Goal: Task Accomplishment & Management: Complete application form

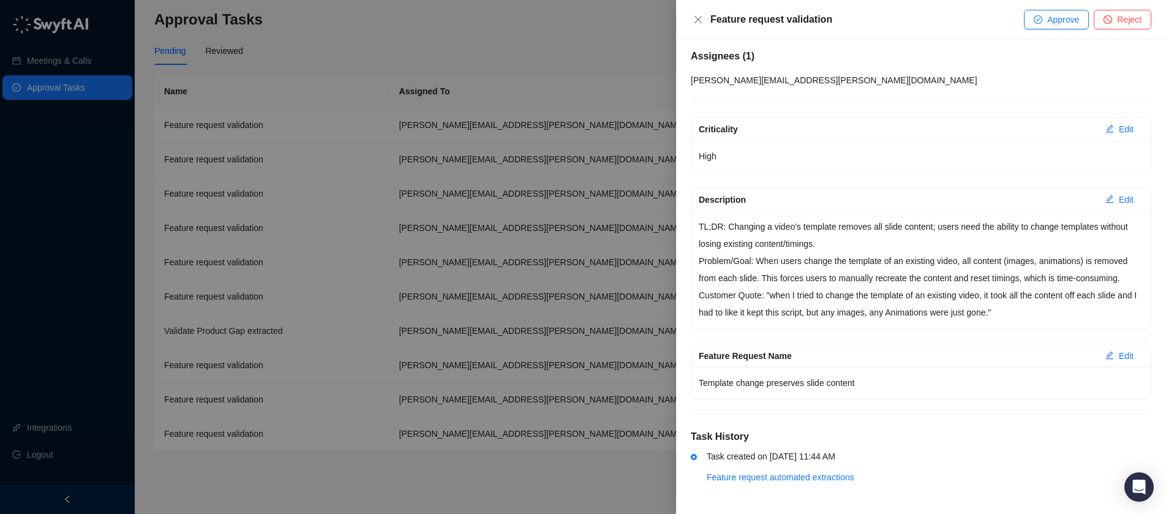
scroll to position [91, 0]
click at [1066, 19] on span "Approve" at bounding box center [1063, 19] width 32 height 13
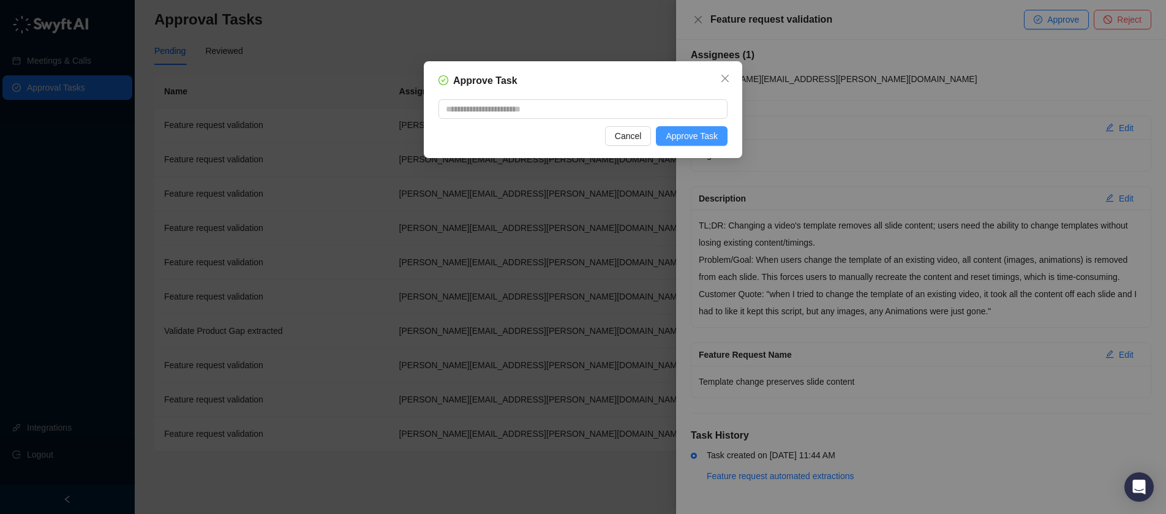
click at [726, 144] on button "Approve Task" at bounding box center [692, 136] width 72 height 20
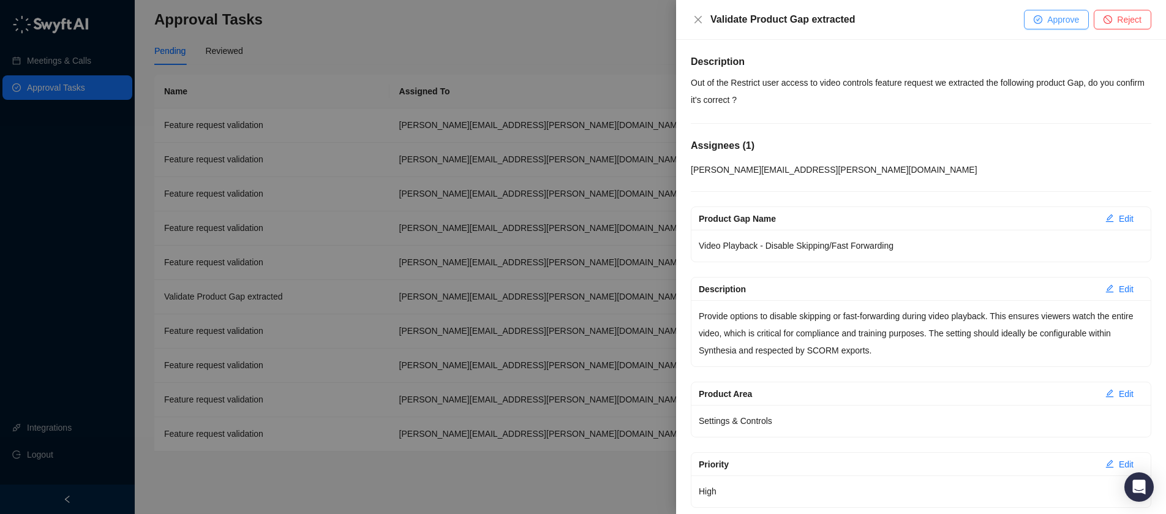
click at [1052, 21] on span "Approve" at bounding box center [1063, 19] width 32 height 13
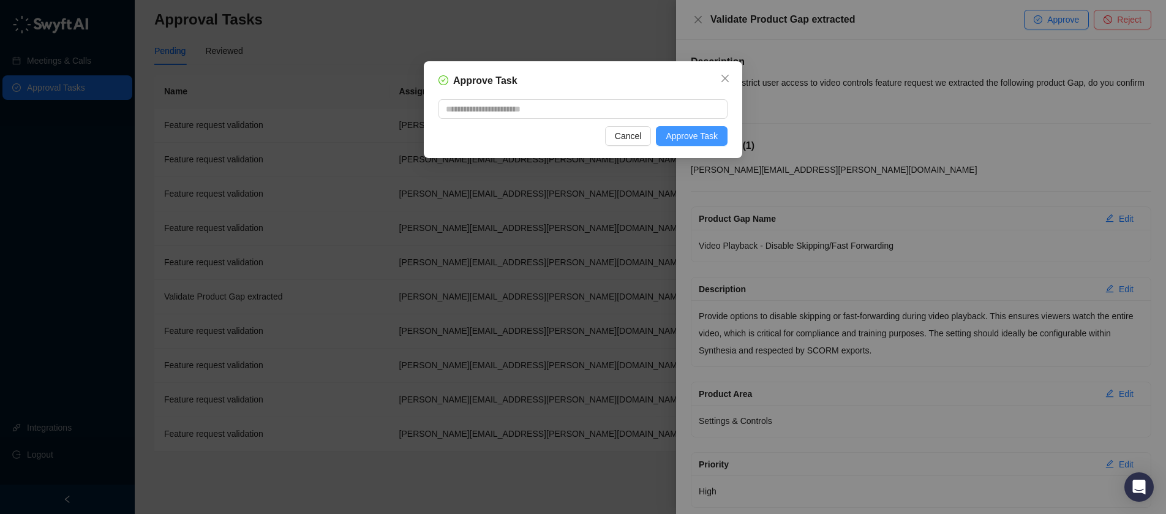
click at [723, 137] on button "Approve Task" at bounding box center [692, 136] width 72 height 20
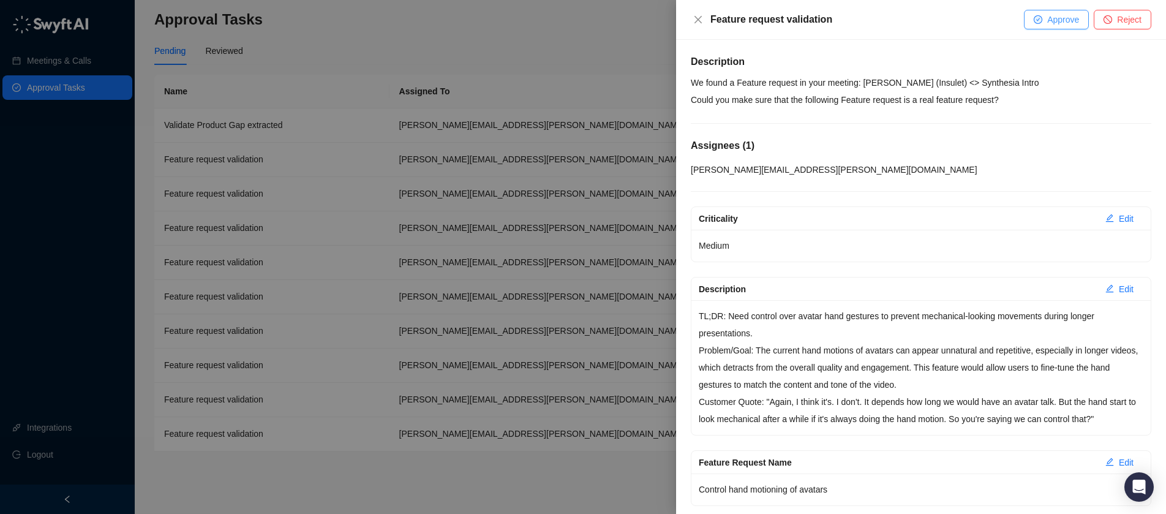
click at [1059, 24] on span "Approve" at bounding box center [1063, 19] width 32 height 13
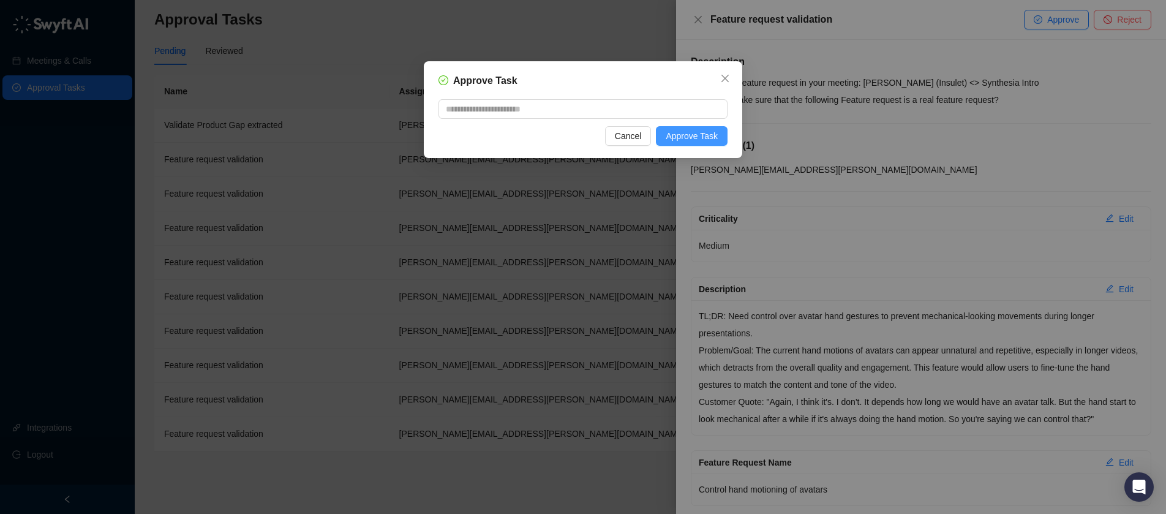
click at [703, 134] on span "Approve Task" at bounding box center [692, 135] width 52 height 13
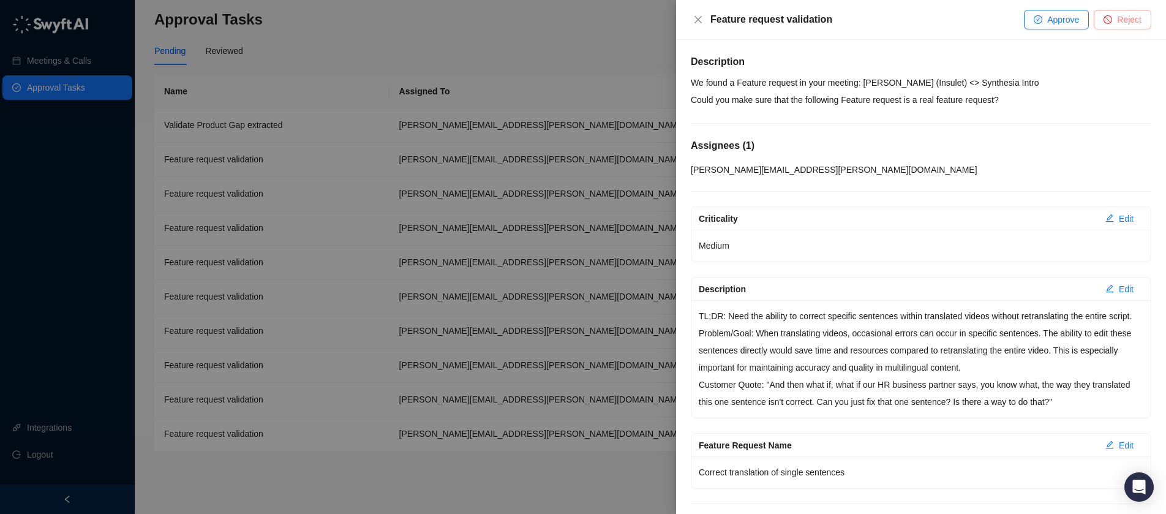
click at [1144, 24] on button "Reject" at bounding box center [1123, 20] width 58 height 20
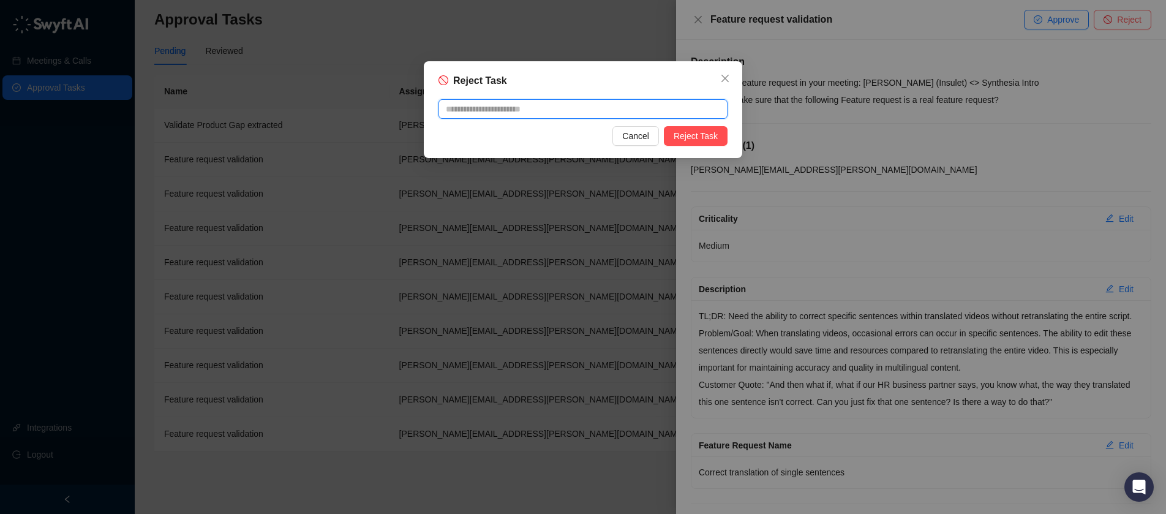
click at [695, 113] on textarea at bounding box center [583, 109] width 289 height 20
click at [696, 137] on span "Reject Task" at bounding box center [696, 135] width 44 height 13
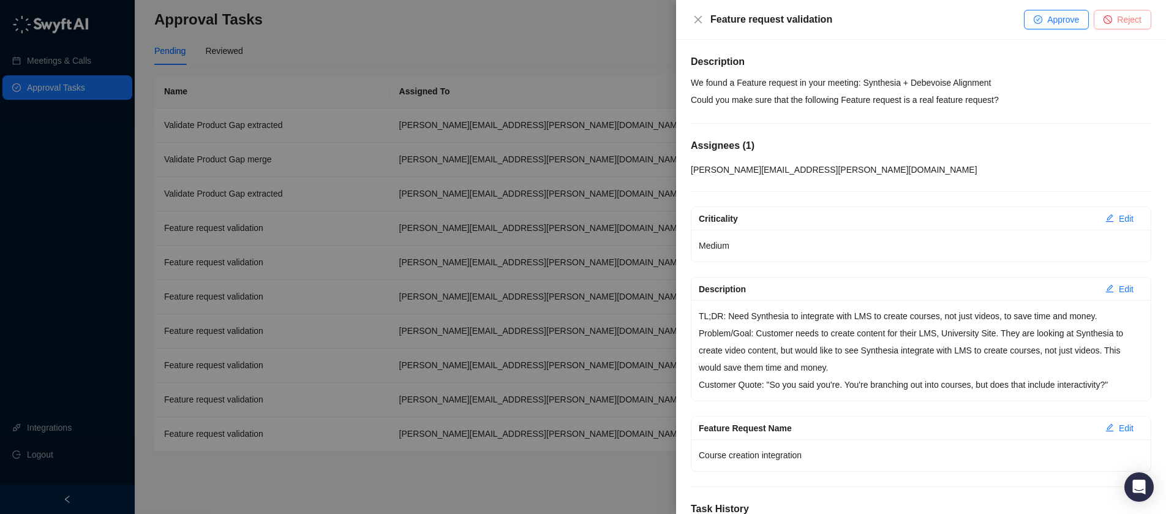
click at [1121, 11] on button "Reject" at bounding box center [1123, 20] width 58 height 20
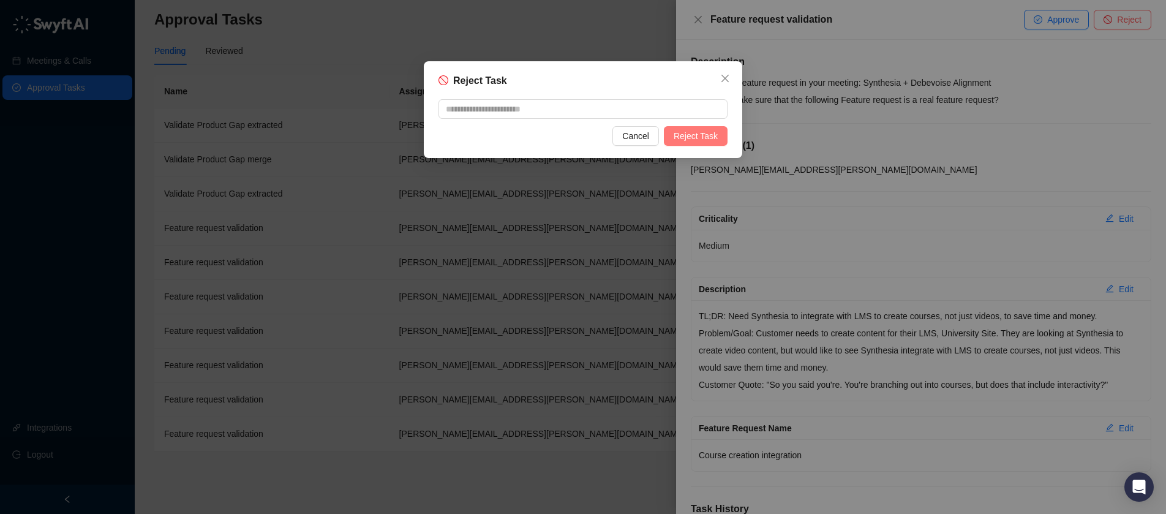
click at [709, 129] on span "Reject Task" at bounding box center [696, 135] width 44 height 13
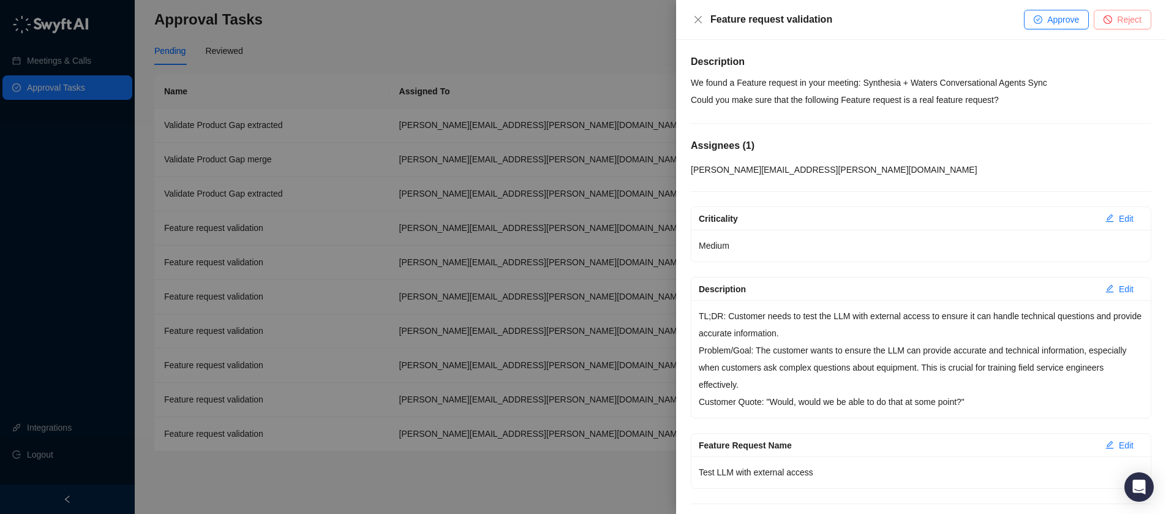
click at [1137, 26] on button "Reject" at bounding box center [1123, 20] width 58 height 20
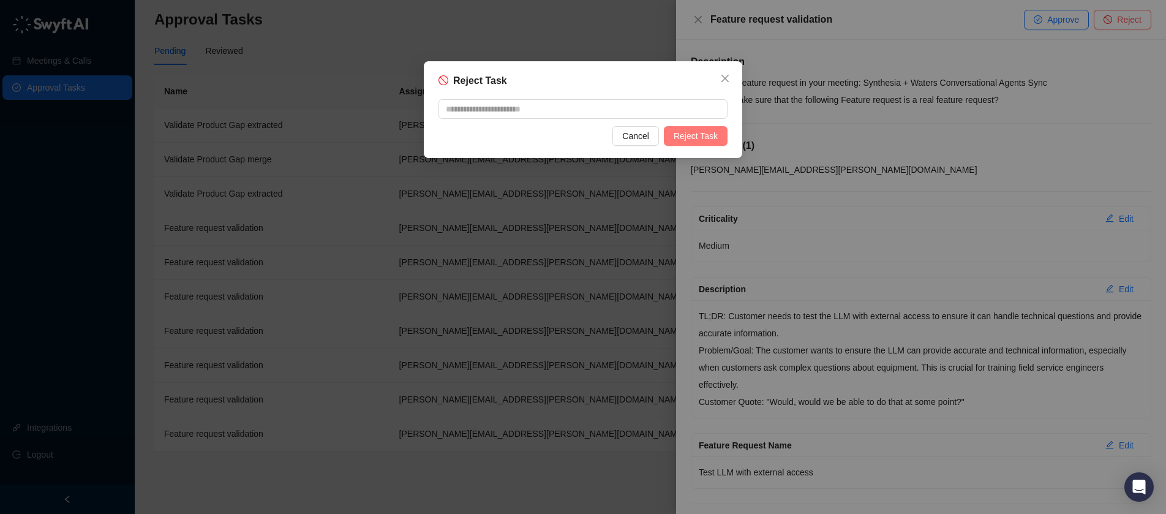
click at [686, 140] on span "Reject Task" at bounding box center [696, 135] width 44 height 13
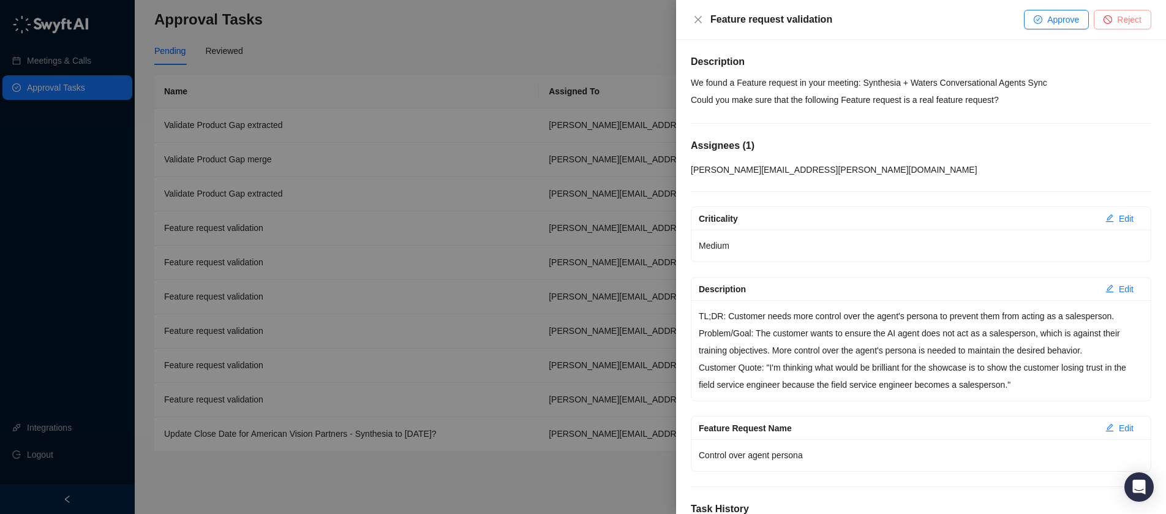
click at [1131, 25] on span "Reject" at bounding box center [1129, 19] width 24 height 13
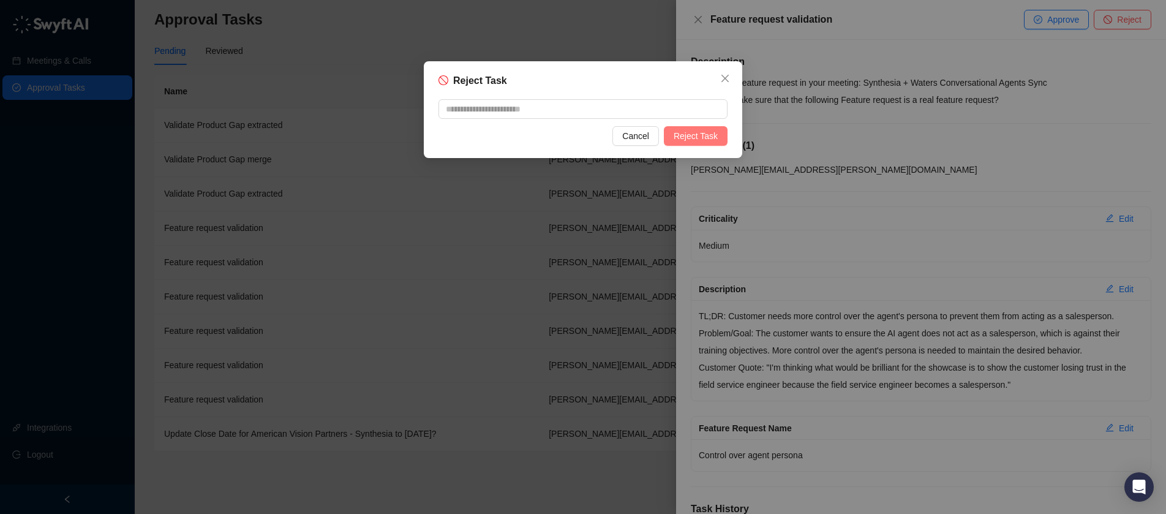
click at [679, 133] on span "Reject Task" at bounding box center [696, 135] width 44 height 13
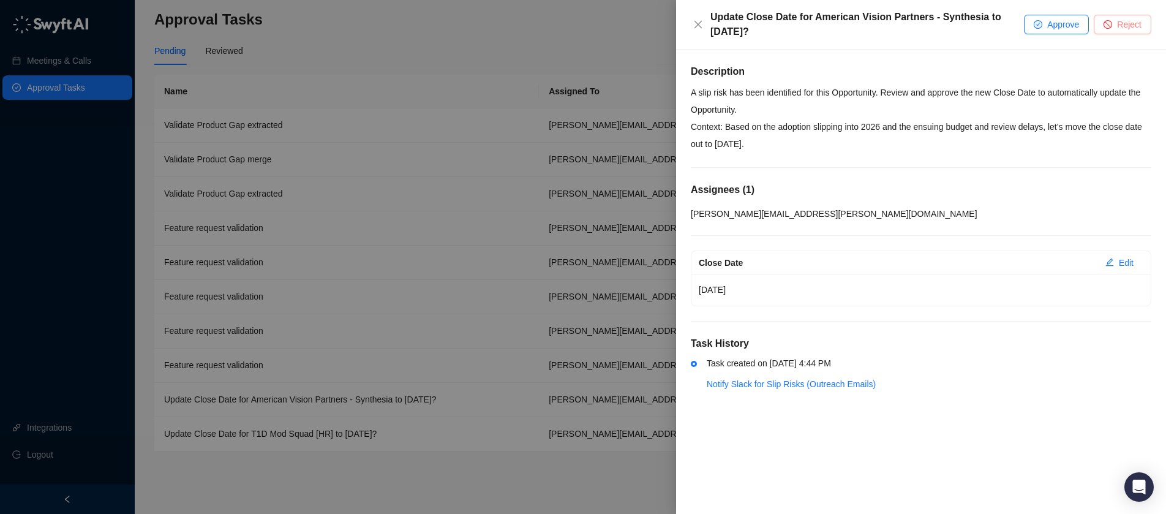
click at [1148, 28] on button "Reject" at bounding box center [1123, 25] width 58 height 20
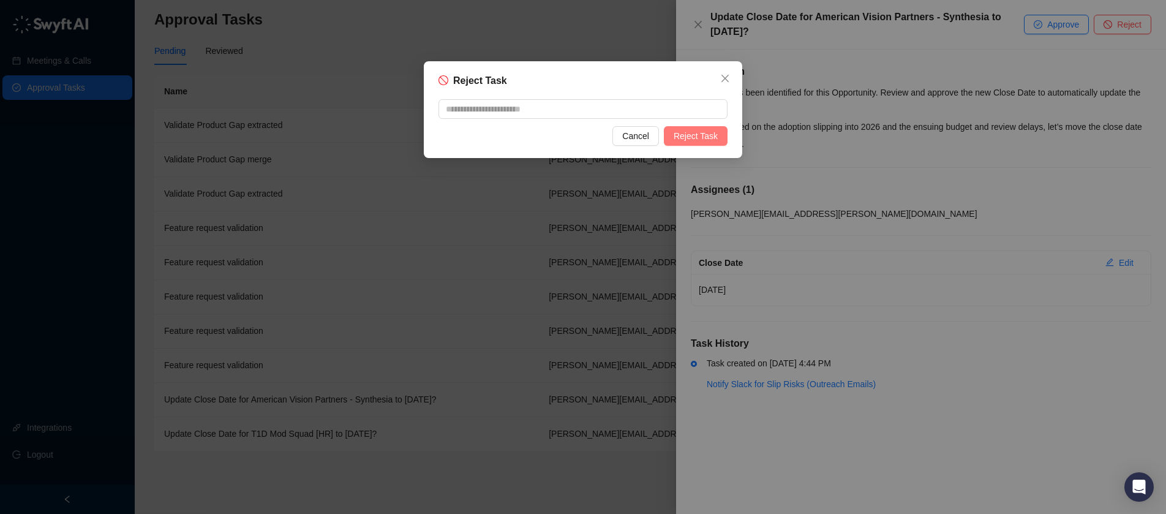
click at [694, 139] on span "Reject Task" at bounding box center [696, 135] width 44 height 13
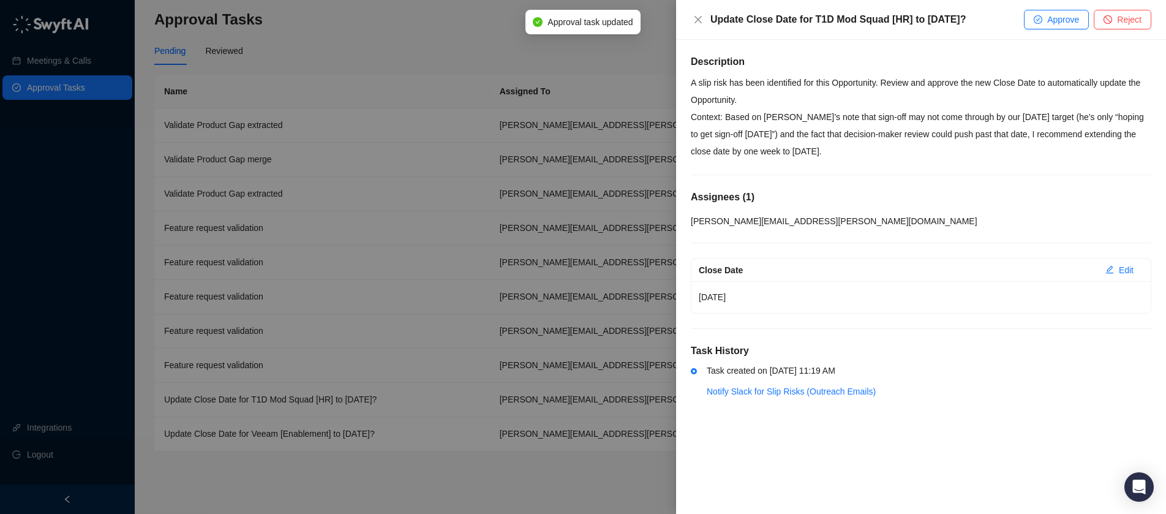
click at [258, 134] on div at bounding box center [583, 257] width 1166 height 514
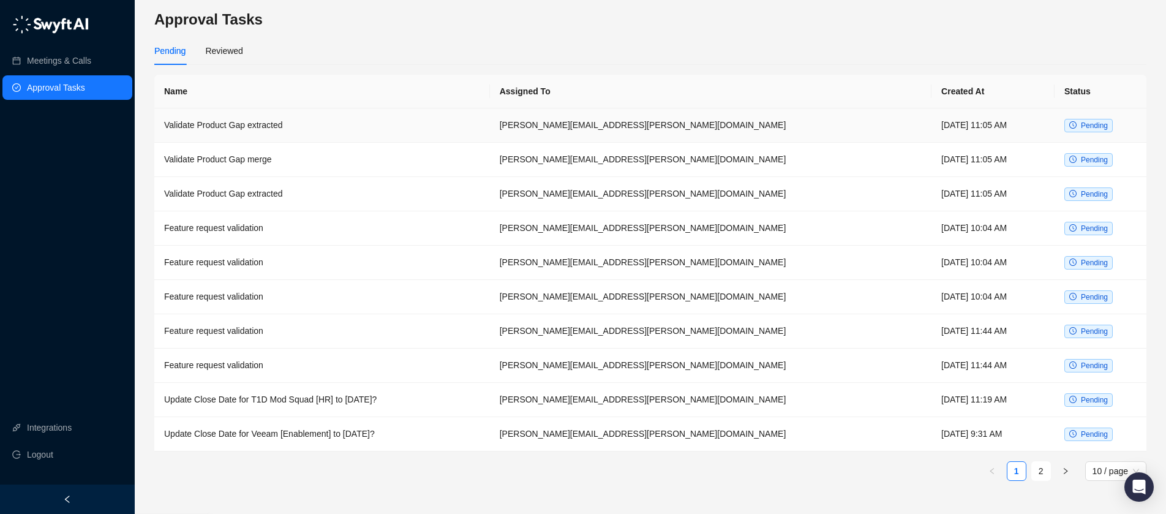
click at [236, 128] on td "Validate Product Gap extracted" at bounding box center [322, 125] width 336 height 34
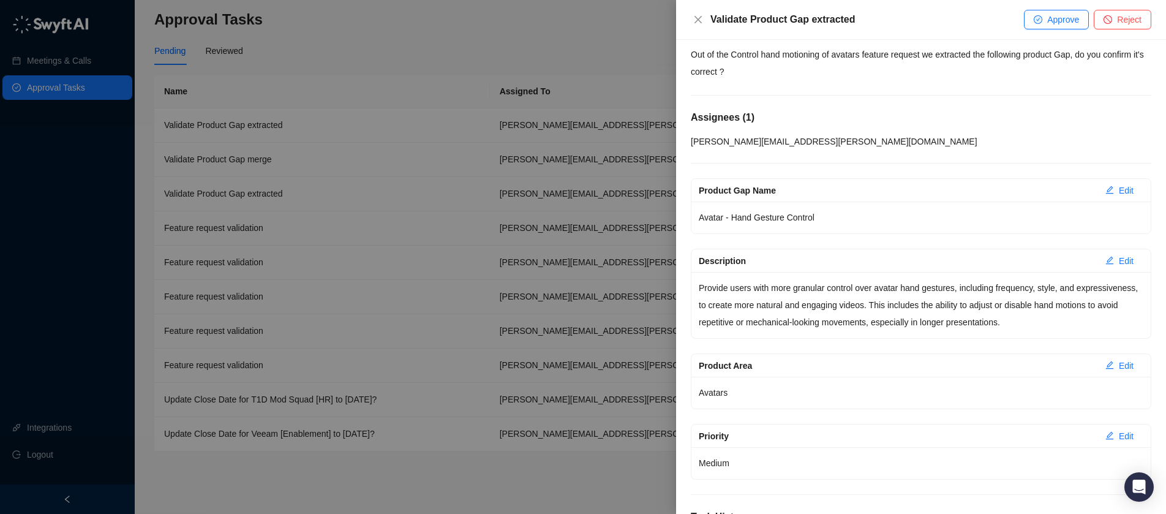
scroll to position [34, 0]
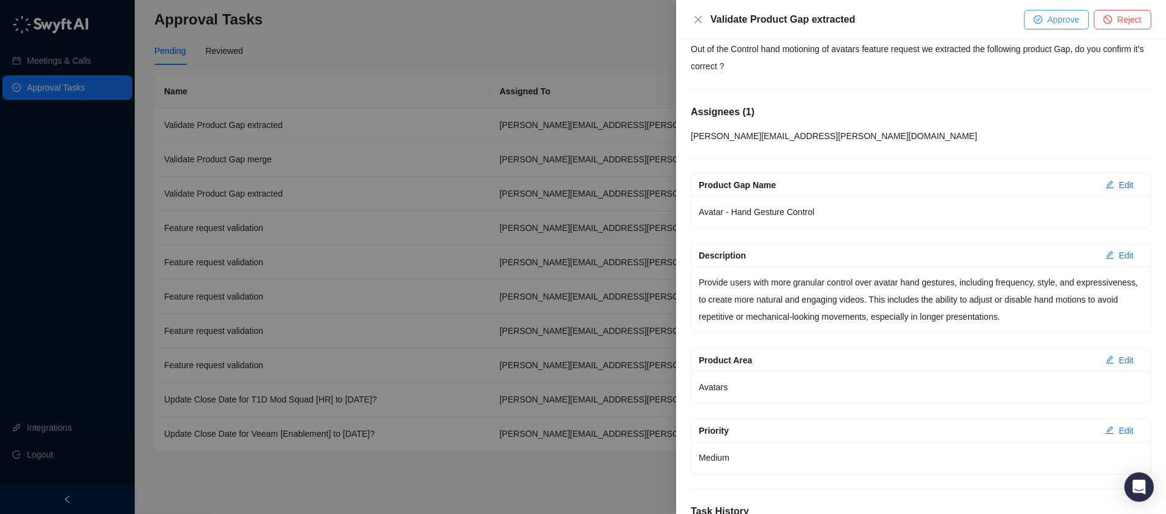
click at [1067, 23] on span "Approve" at bounding box center [1063, 19] width 32 height 13
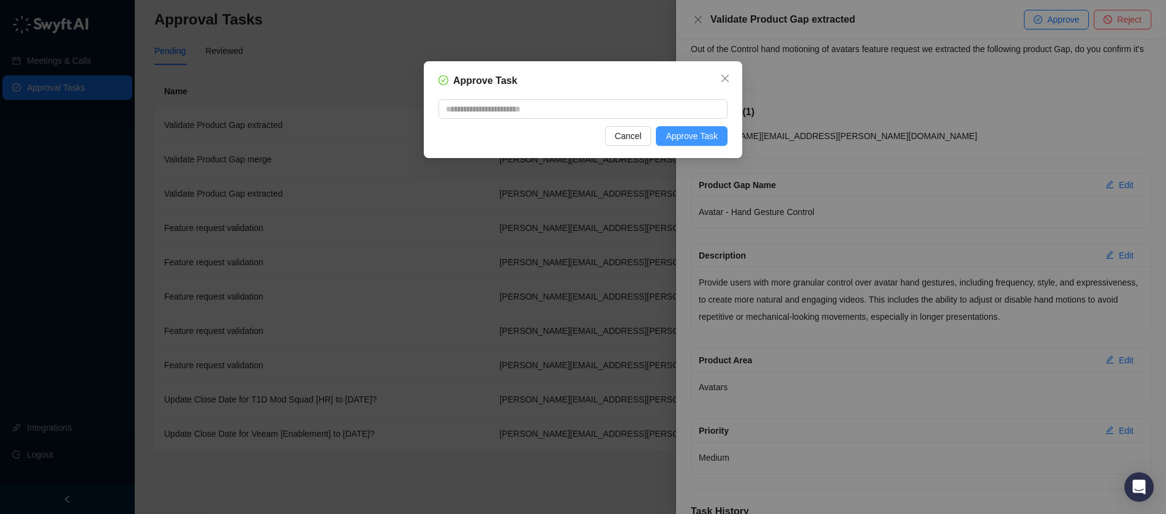
click at [685, 137] on span "Approve Task" at bounding box center [692, 135] width 52 height 13
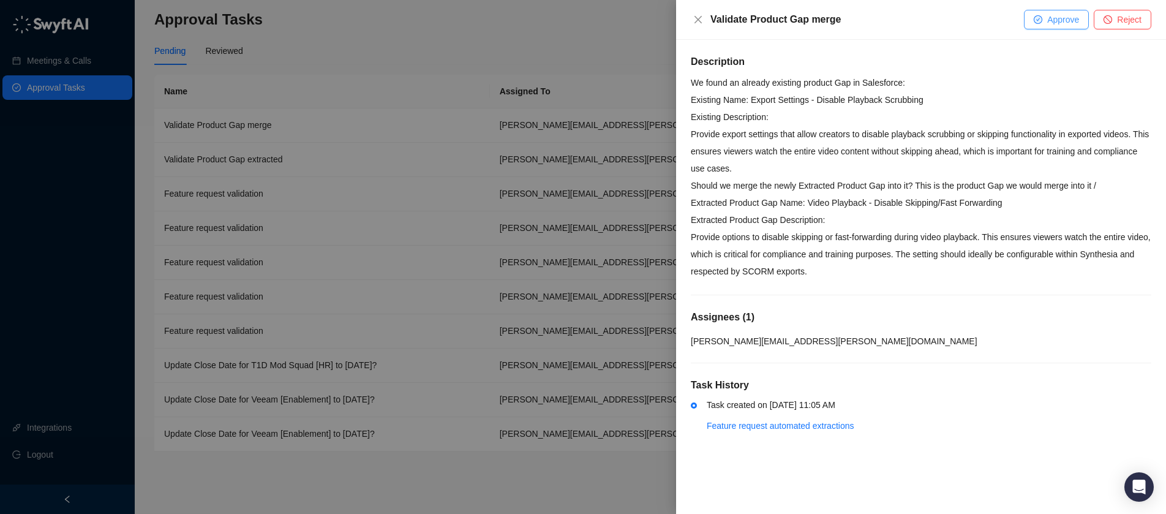
click at [1057, 18] on span "Approve" at bounding box center [1063, 19] width 32 height 13
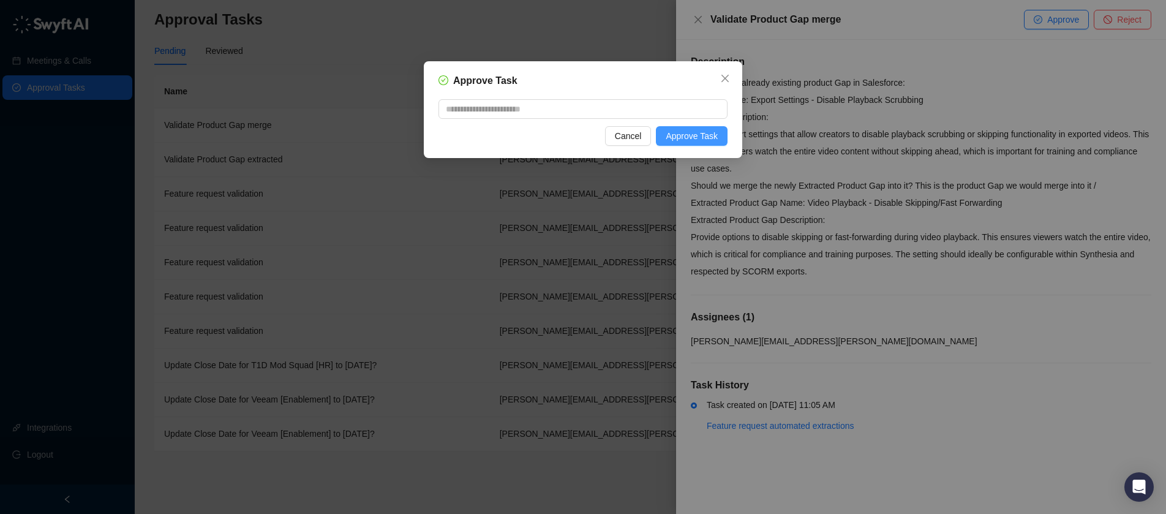
click at [712, 140] on span "Approve Task" at bounding box center [692, 135] width 52 height 13
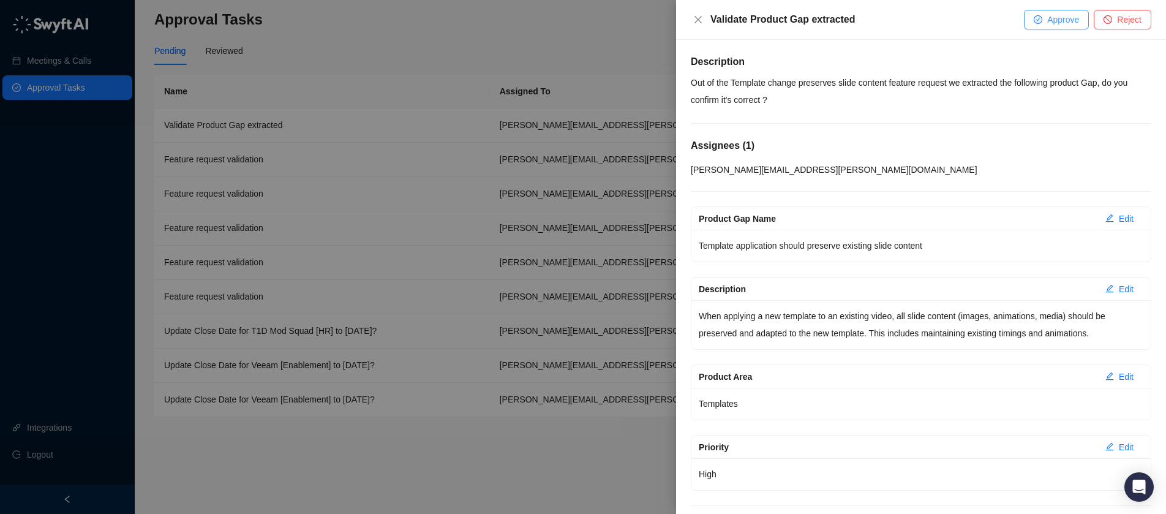
click at [1064, 28] on button "Approve" at bounding box center [1056, 20] width 65 height 20
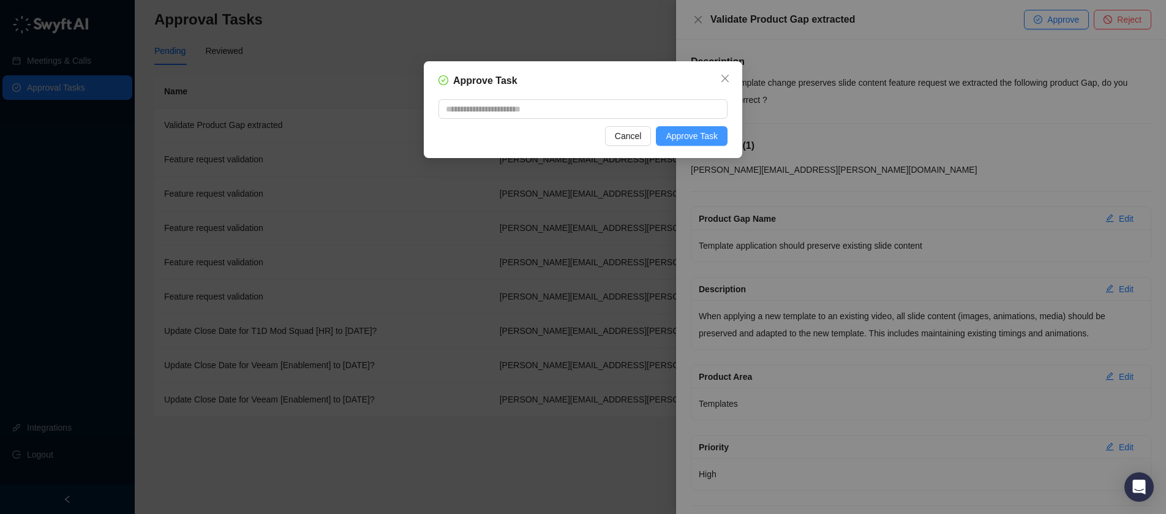
click at [715, 140] on span "Approve Task" at bounding box center [692, 135] width 52 height 13
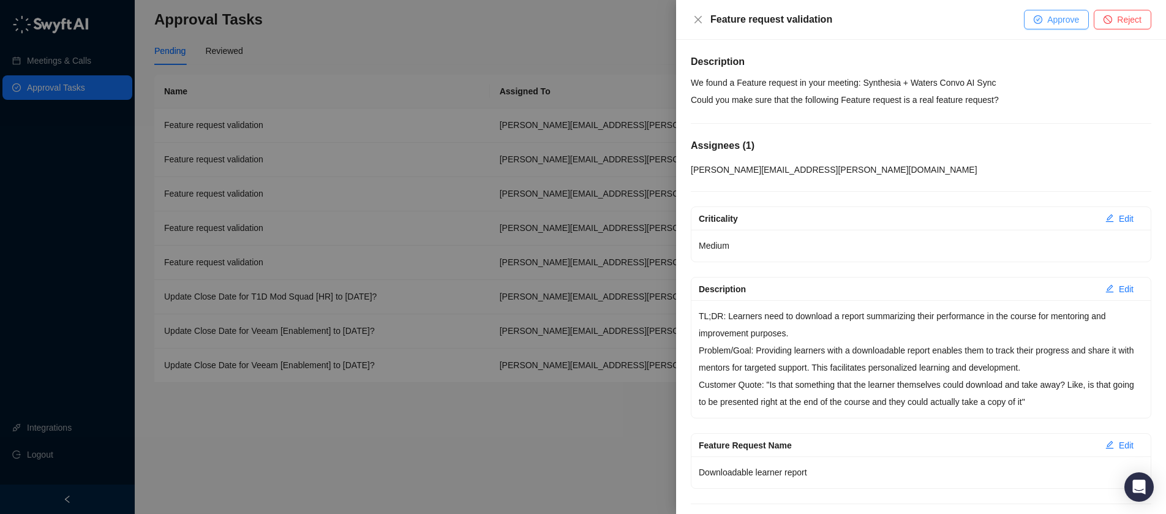
click at [1058, 21] on span "Approve" at bounding box center [1063, 19] width 32 height 13
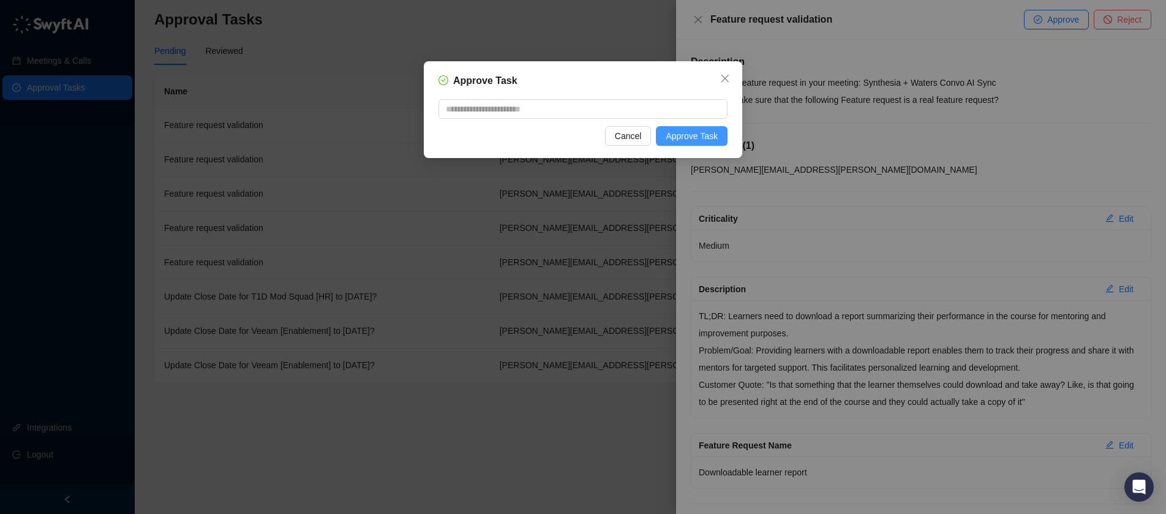
click at [704, 136] on span "Approve Task" at bounding box center [692, 135] width 52 height 13
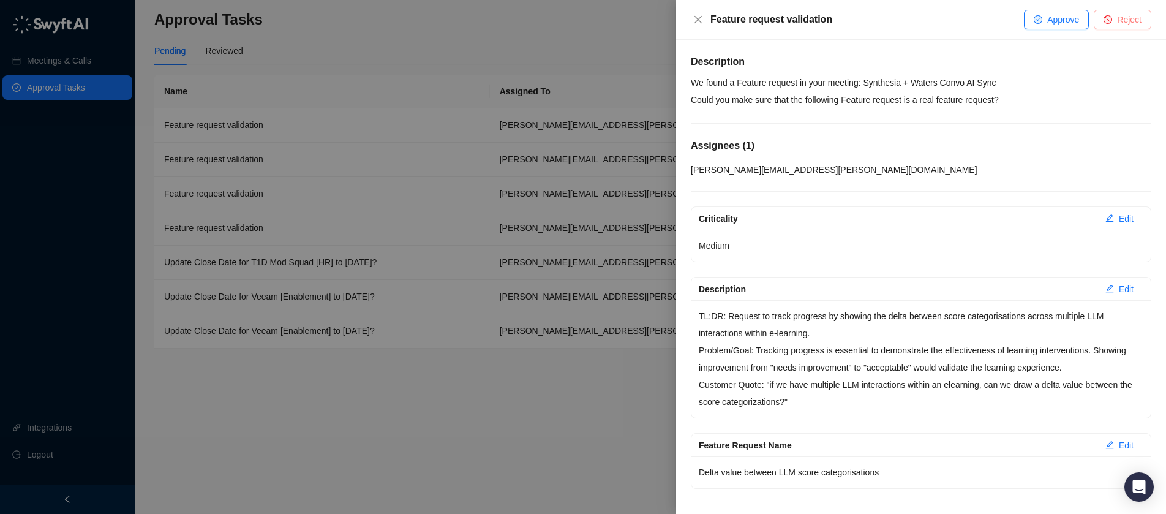
click at [1104, 19] on icon "stop" at bounding box center [1108, 19] width 9 height 9
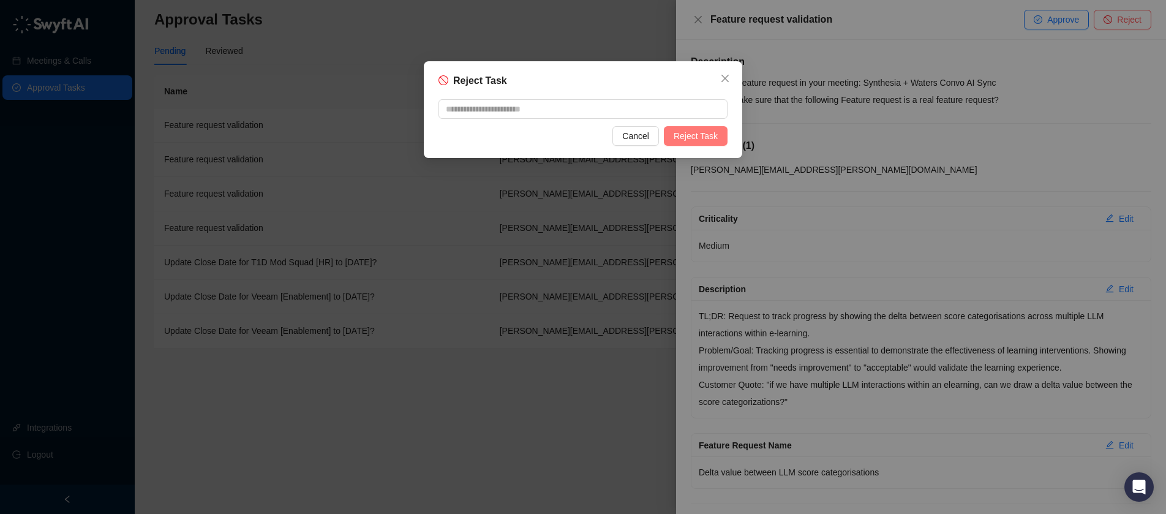
click at [717, 137] on span "Reject Task" at bounding box center [696, 135] width 44 height 13
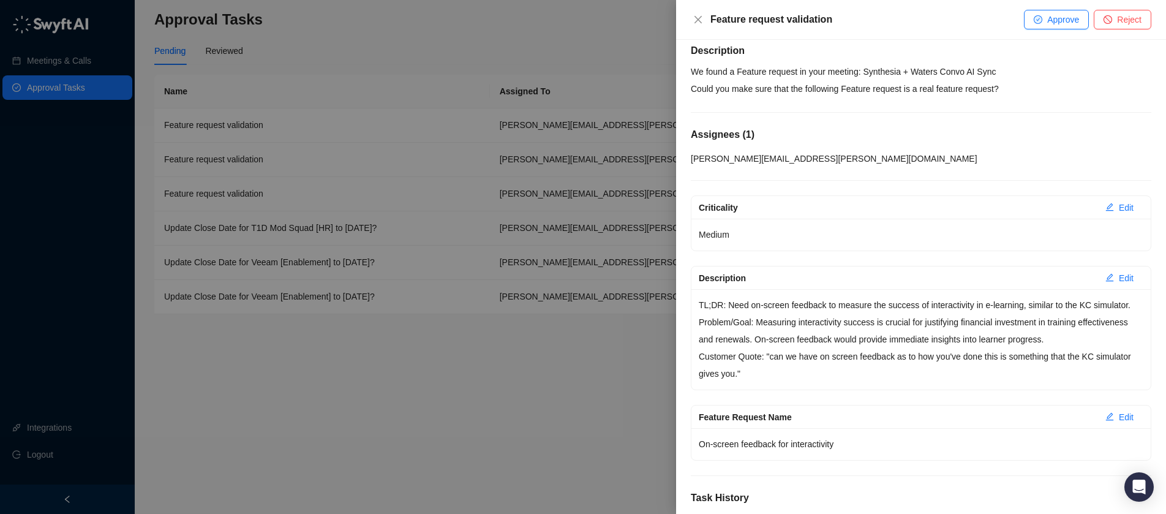
scroll to position [15, 0]
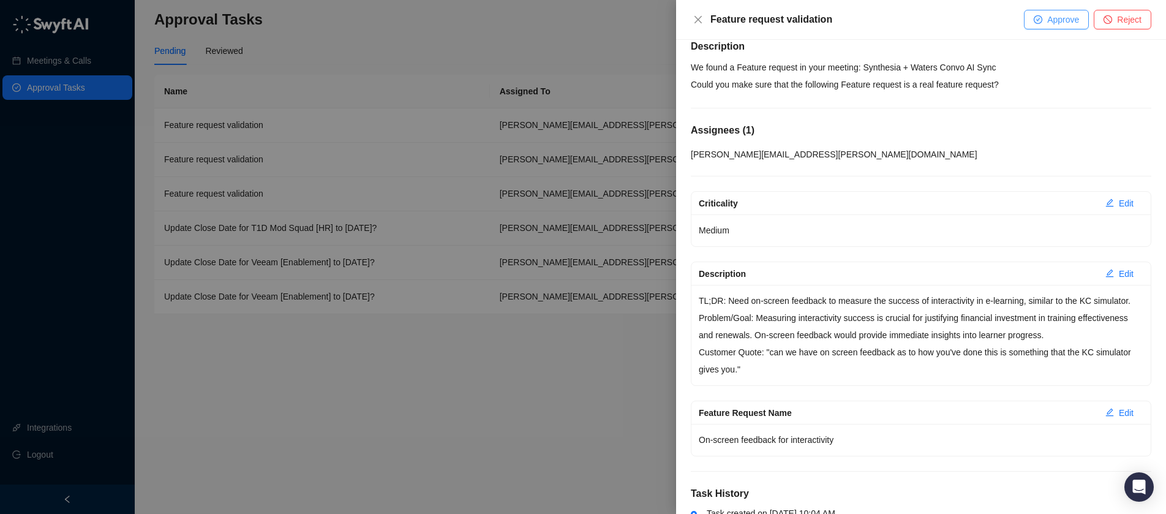
click at [1063, 16] on span "Approve" at bounding box center [1063, 19] width 32 height 13
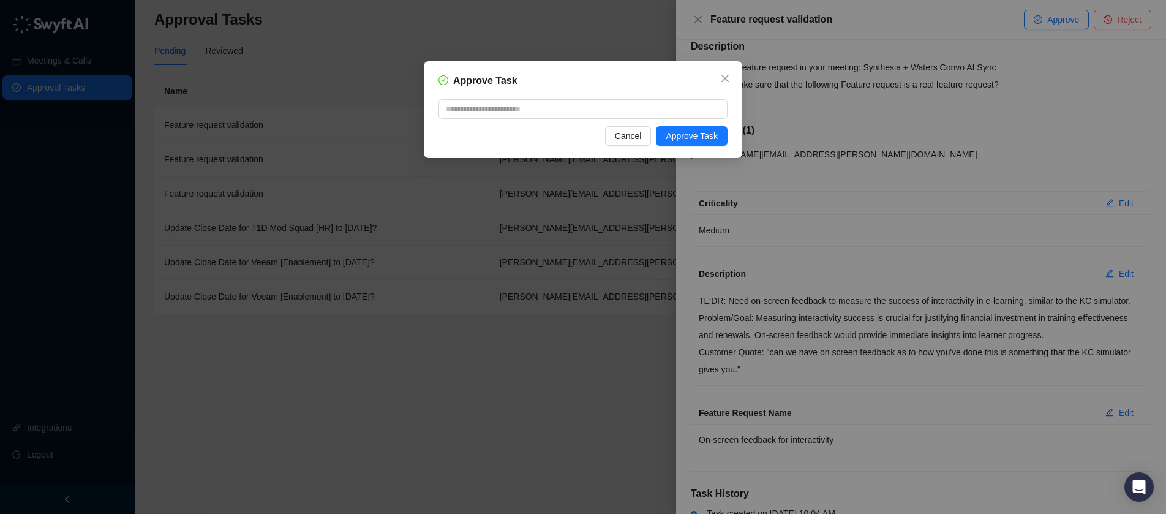
click at [709, 148] on div "Approve Task Cancel Approve Task" at bounding box center [583, 109] width 318 height 97
click at [714, 135] on span "Approve Task" at bounding box center [692, 135] width 52 height 13
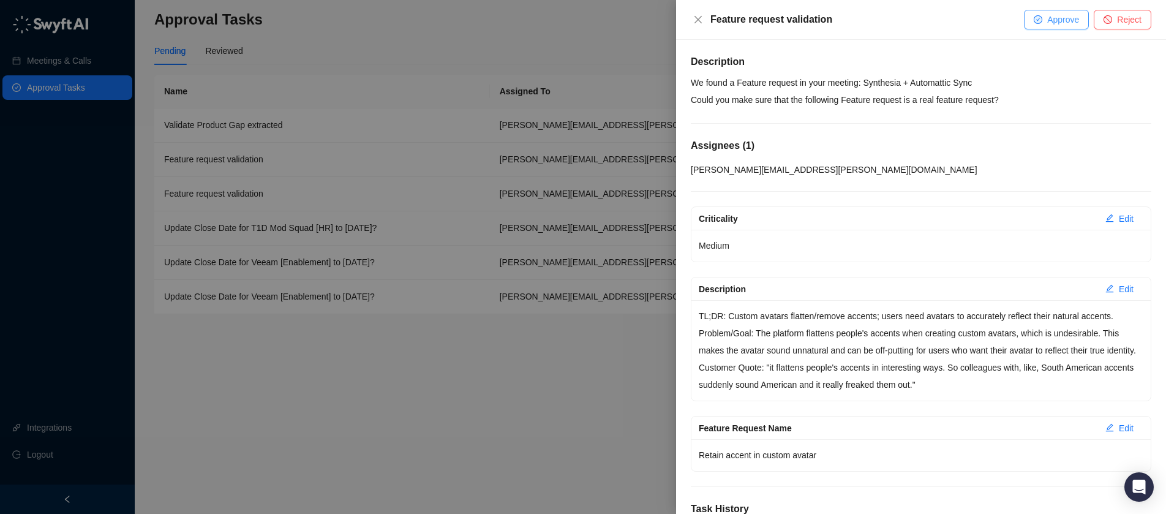
click at [1060, 25] on span "Approve" at bounding box center [1063, 19] width 32 height 13
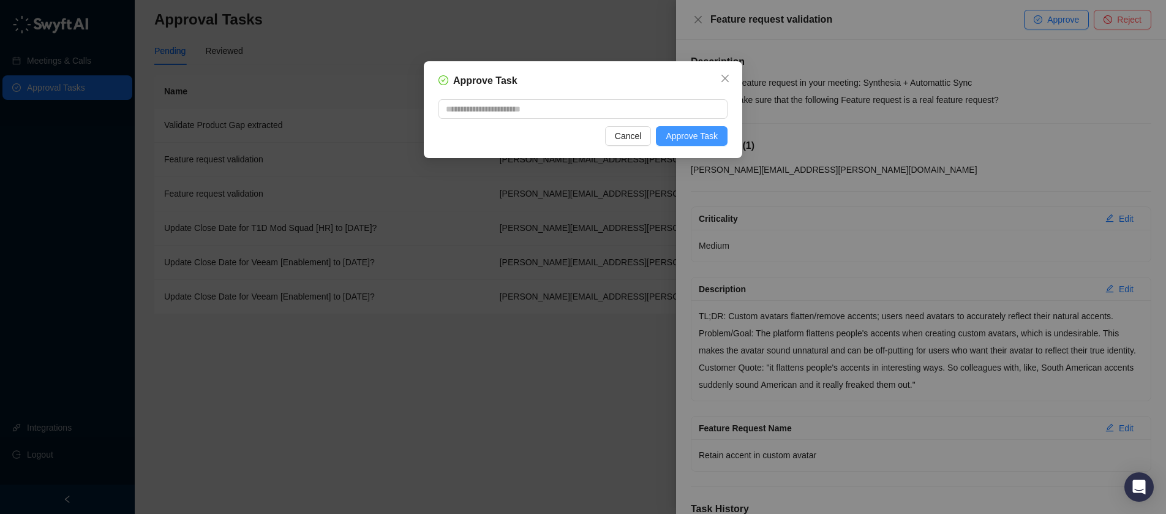
click at [720, 137] on button "Approve Task" at bounding box center [692, 136] width 72 height 20
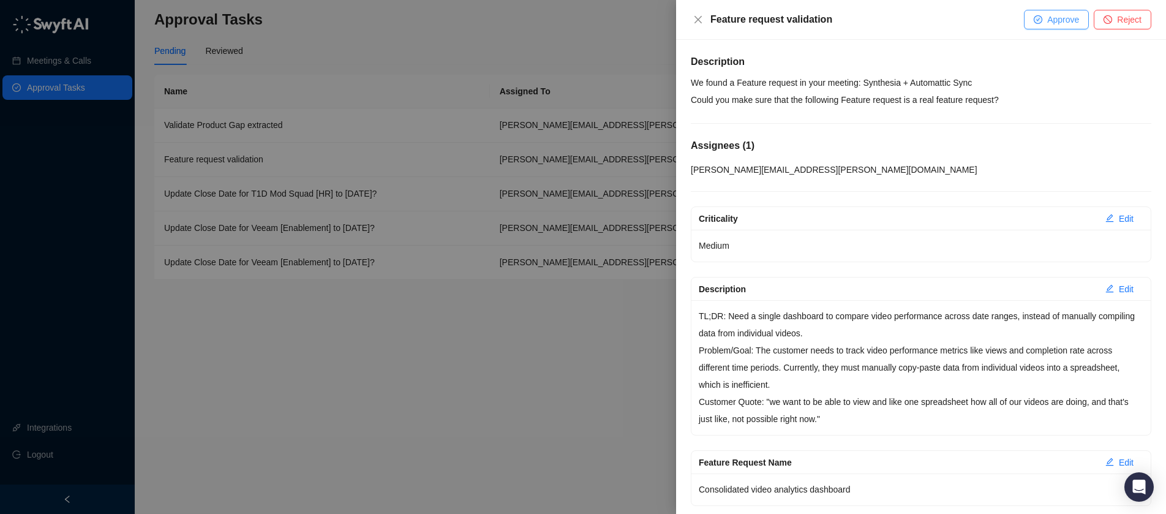
click at [1055, 23] on span "Approve" at bounding box center [1063, 19] width 32 height 13
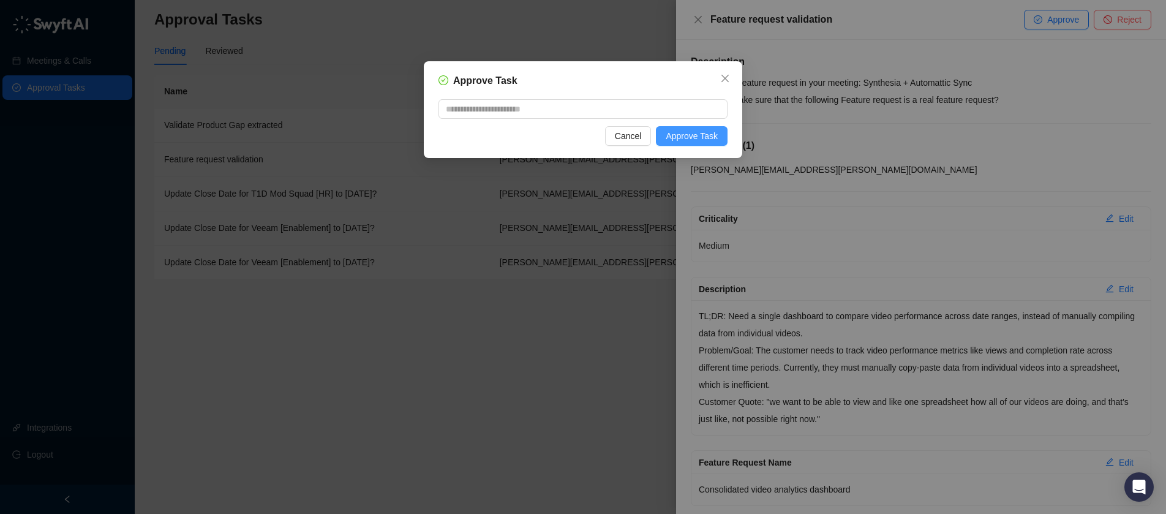
click at [696, 142] on span "Approve Task" at bounding box center [692, 135] width 52 height 13
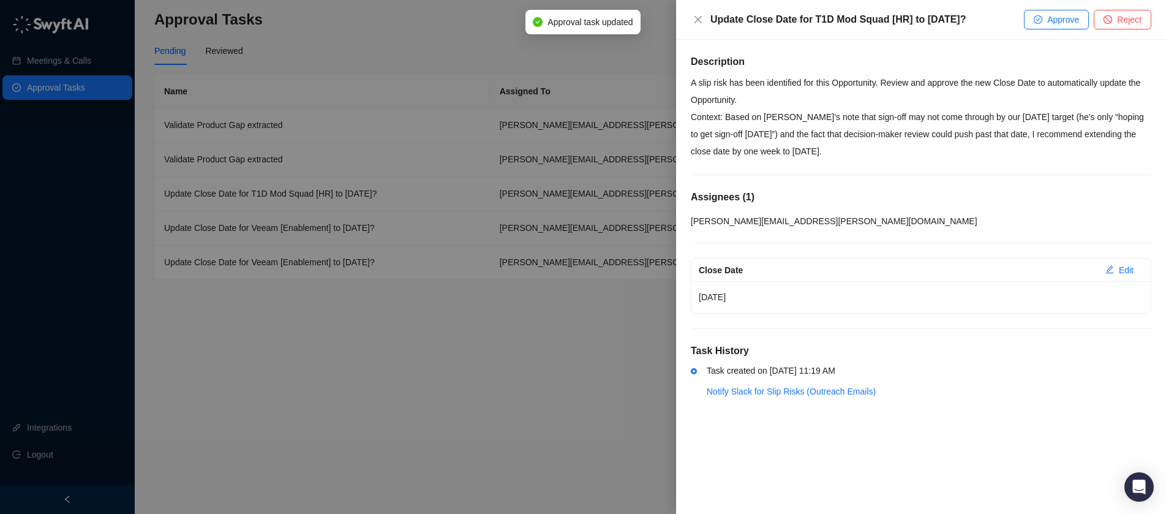
click at [356, 388] on div at bounding box center [583, 257] width 1166 height 514
